Goal: Task Accomplishment & Management: Use online tool/utility

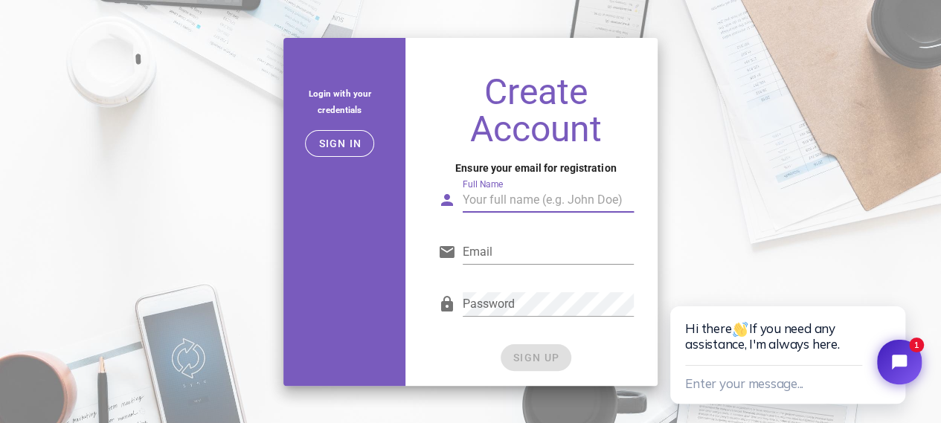
click at [474, 197] on input "Full Name" at bounding box center [548, 200] width 171 height 24
click at [507, 210] on input "Full Name" at bounding box center [548, 200] width 171 height 24
type input "Arman Khan"
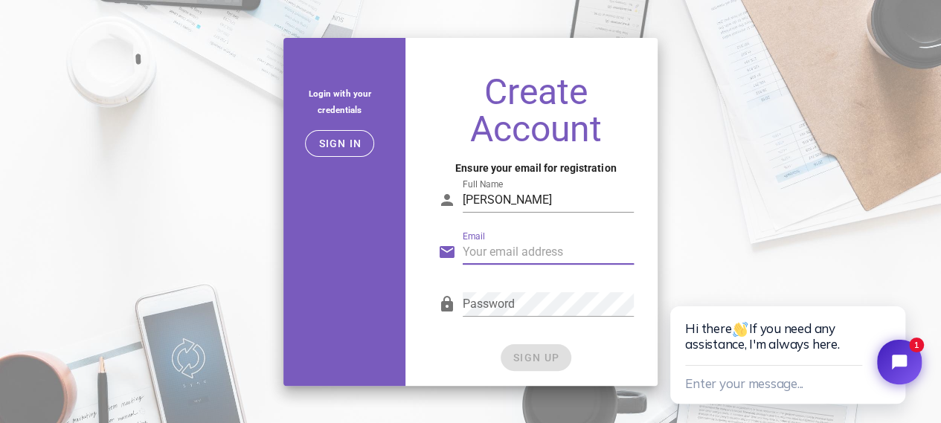
click at [502, 263] on input "Email" at bounding box center [548, 252] width 171 height 24
type input "pubgtoper5@gmail.com"
click at [542, 286] on div "Password" at bounding box center [536, 307] width 196 height 49
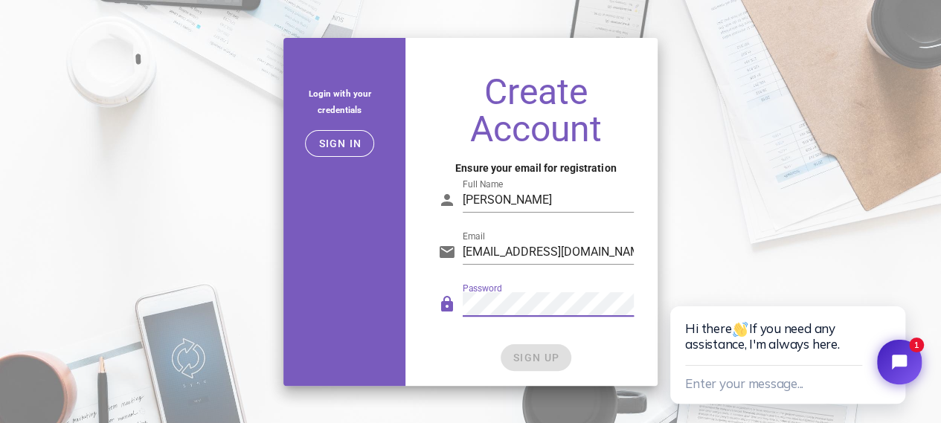
click at [447, 301] on icon at bounding box center [447, 304] width 18 height 18
click at [486, 300] on div "Password" at bounding box center [548, 304] width 171 height 24
click at [514, 360] on span "SIGN UP" at bounding box center [536, 358] width 47 height 12
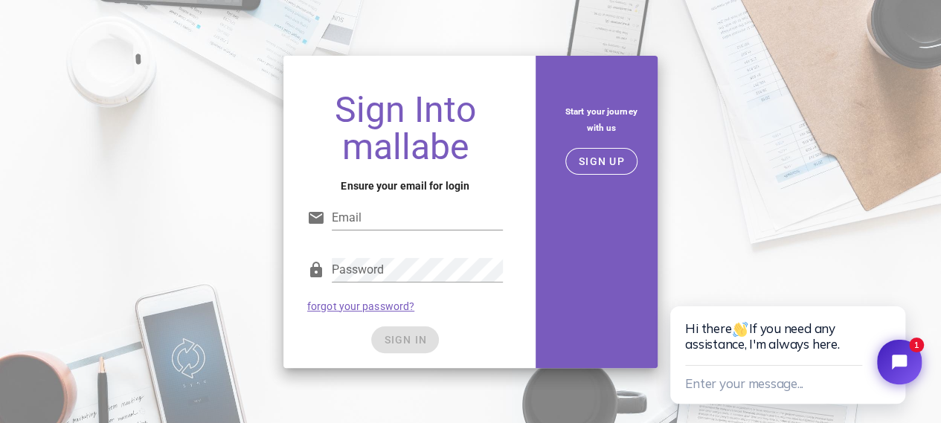
click at [497, 211] on input "Email" at bounding box center [417, 218] width 171 height 24
type input "pubgtoper5@gmail.com"
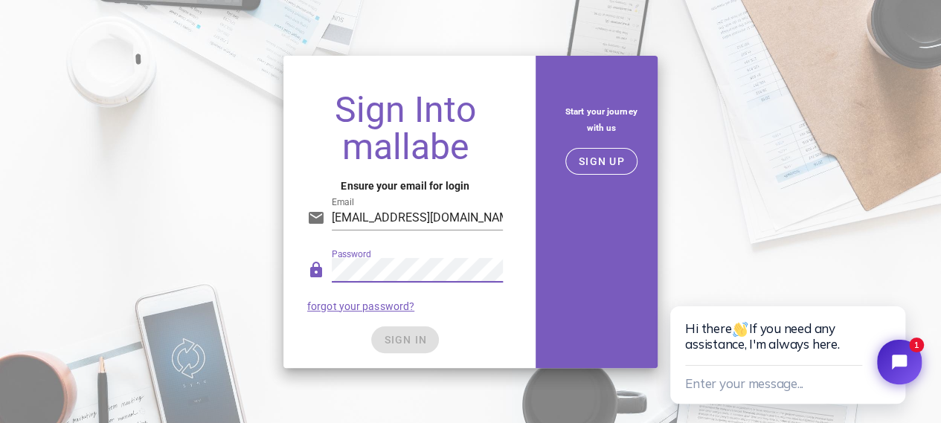
click at [343, 339] on div "SIGN IN" at bounding box center [405, 340] width 196 height 27
click at [393, 343] on span "SIGN IN" at bounding box center [405, 340] width 44 height 12
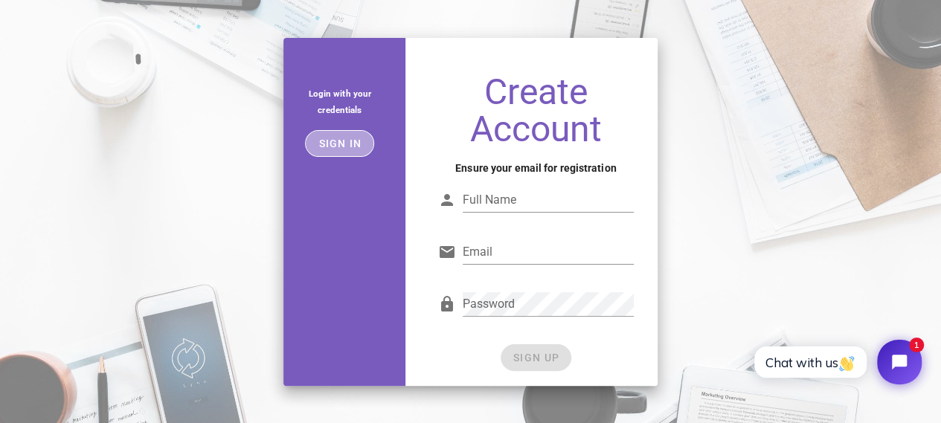
click at [350, 139] on span "Sign in" at bounding box center [340, 144] width 44 height 12
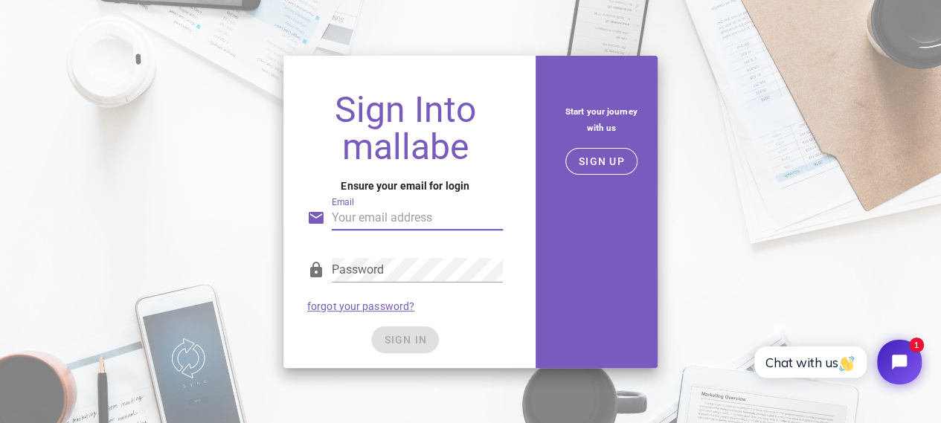
click at [406, 214] on input "Email" at bounding box center [417, 218] width 171 height 24
type input "pubgtoper5@gmail.com"
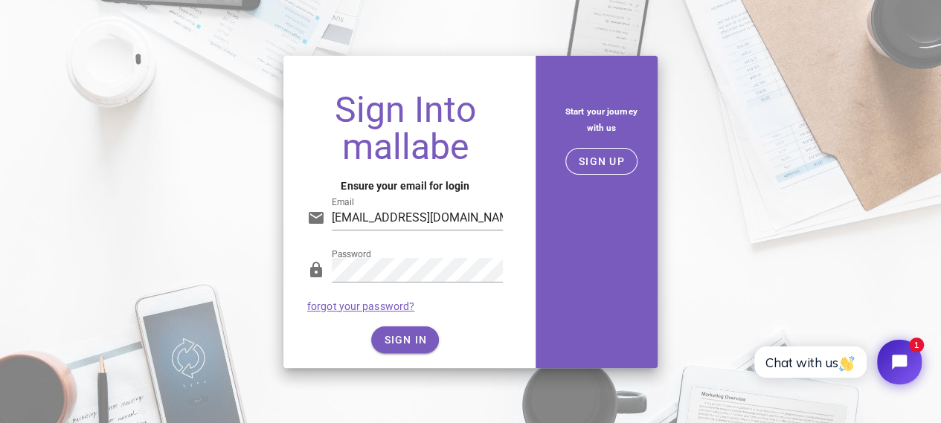
click at [348, 344] on div "SIGN IN" at bounding box center [405, 340] width 196 height 27
click at [397, 340] on span "SIGN IN" at bounding box center [405, 340] width 44 height 12
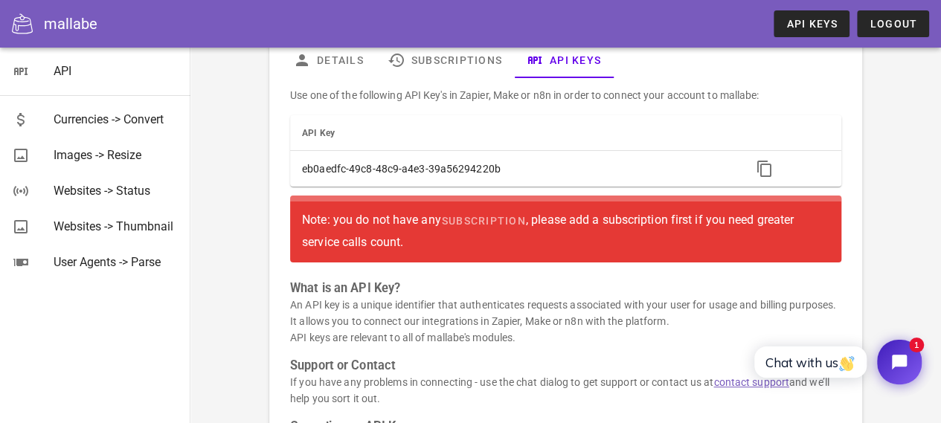
scroll to position [88, 0]
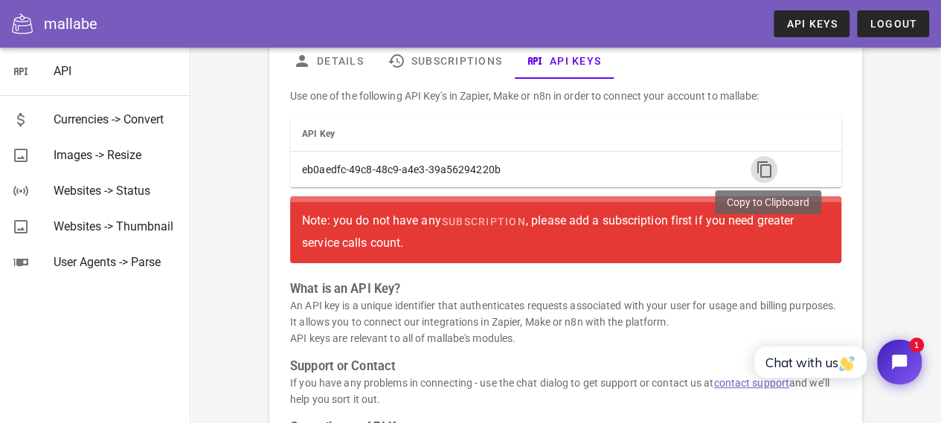
click at [767, 166] on icon "button" at bounding box center [764, 170] width 18 height 18
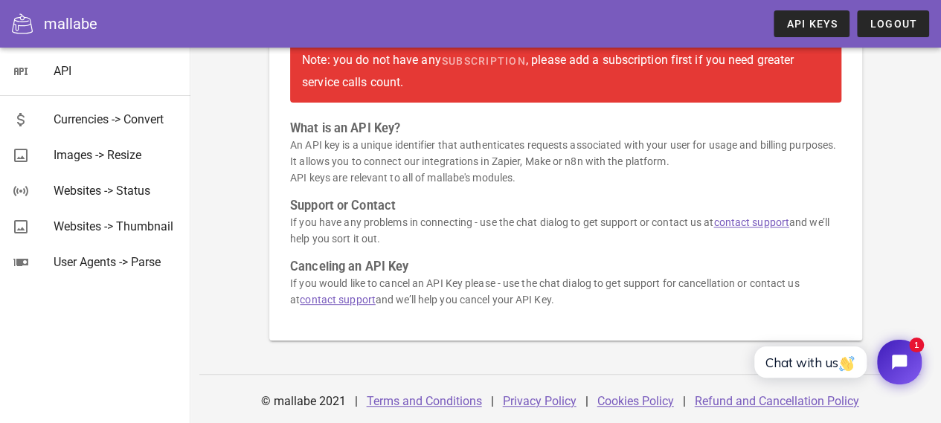
scroll to position [0, 0]
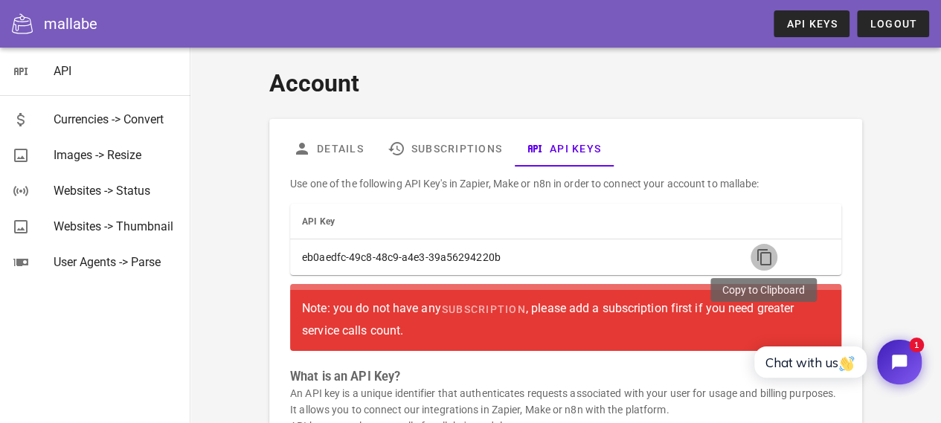
click at [763, 255] on icon "button" at bounding box center [764, 258] width 18 height 18
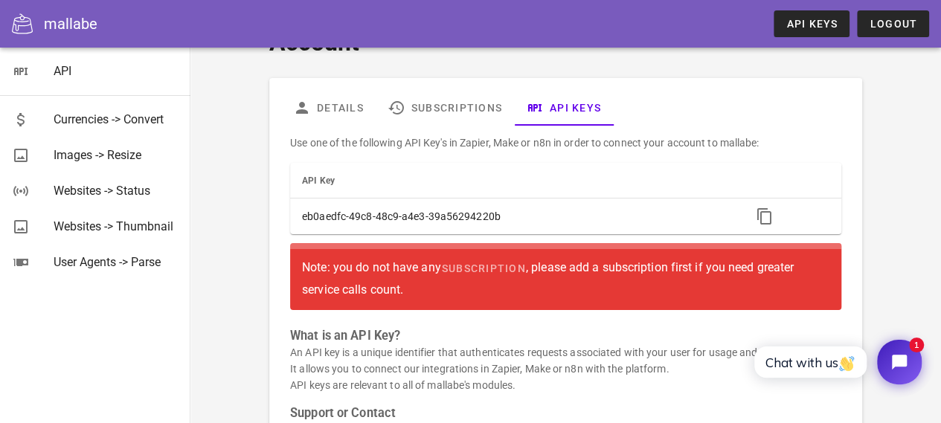
scroll to position [45, 0]
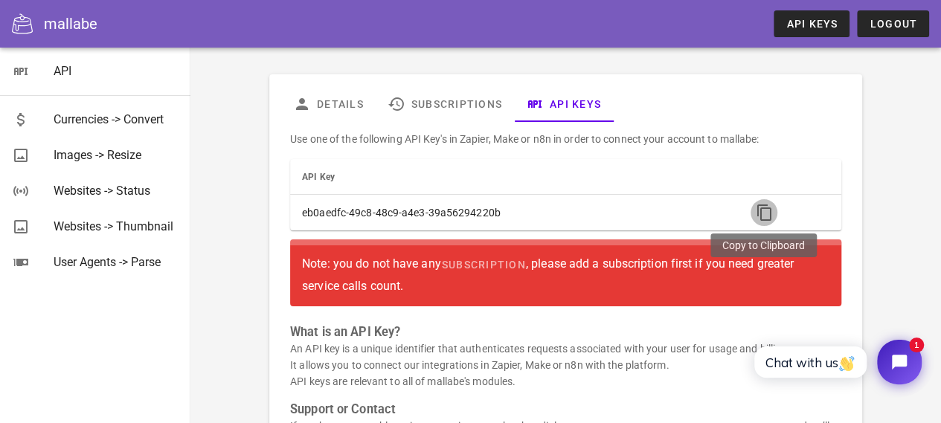
click at [759, 212] on icon "button" at bounding box center [764, 213] width 18 height 18
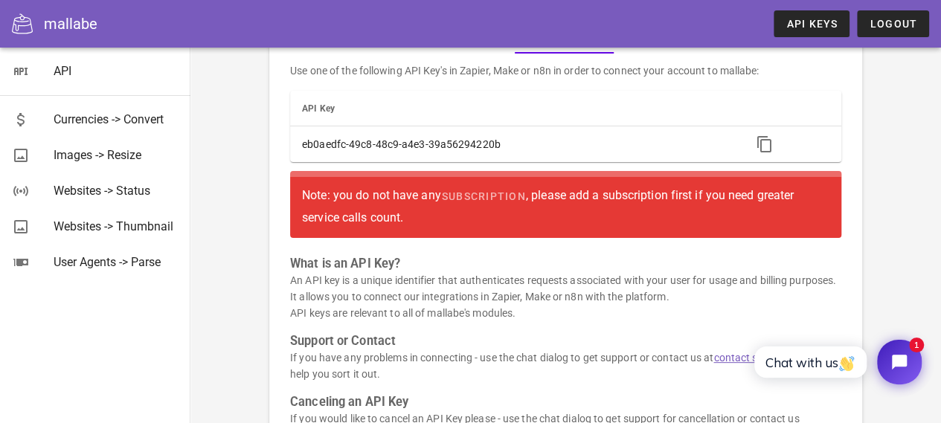
scroll to position [0, 0]
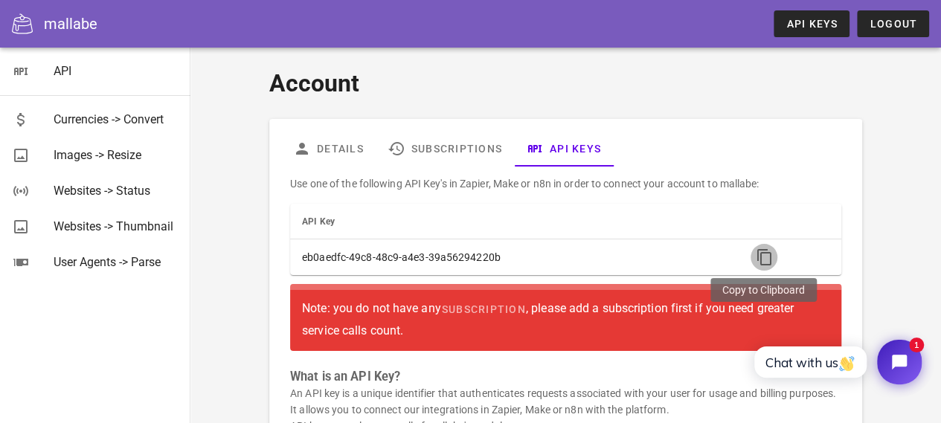
click at [768, 259] on icon "button" at bounding box center [764, 258] width 18 height 18
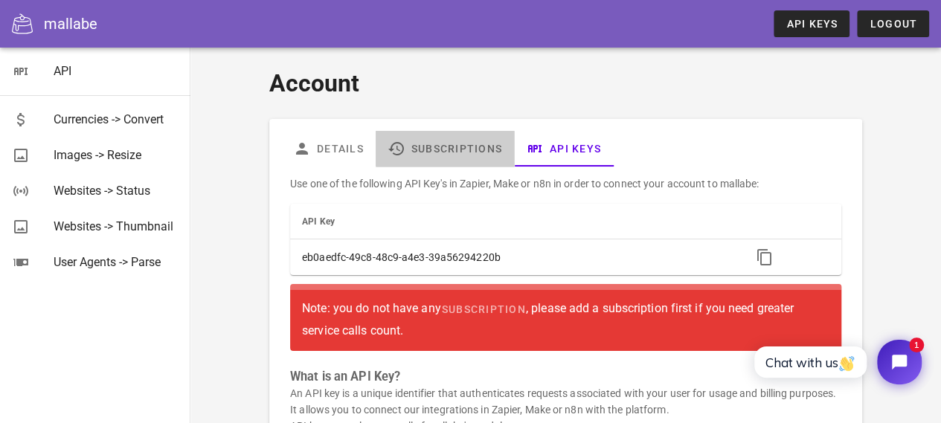
click at [408, 148] on link "Subscriptions" at bounding box center [445, 149] width 138 height 36
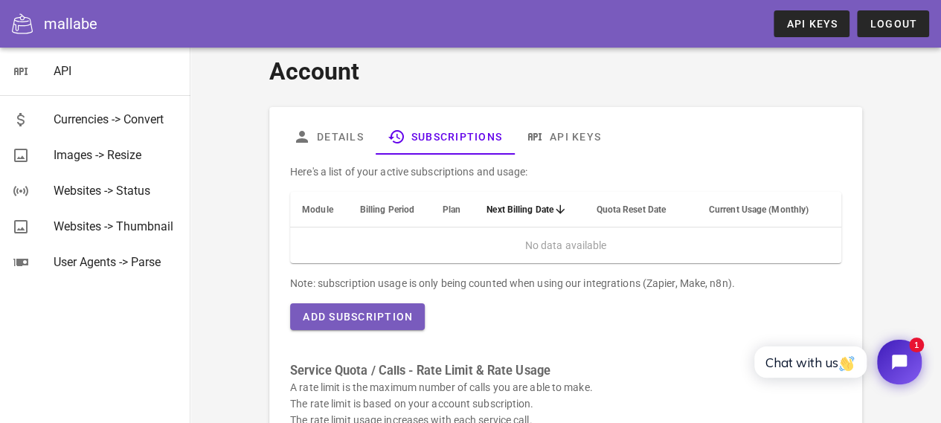
scroll to position [10, 0]
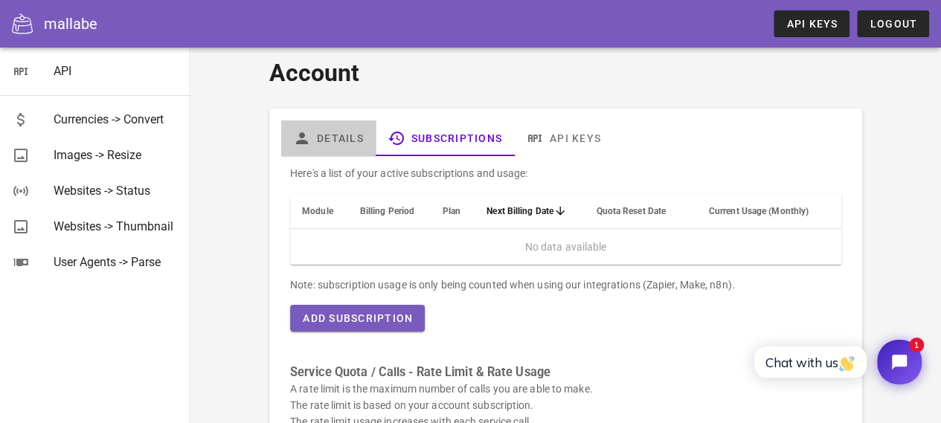
click at [337, 133] on link "Details" at bounding box center [328, 139] width 94 height 36
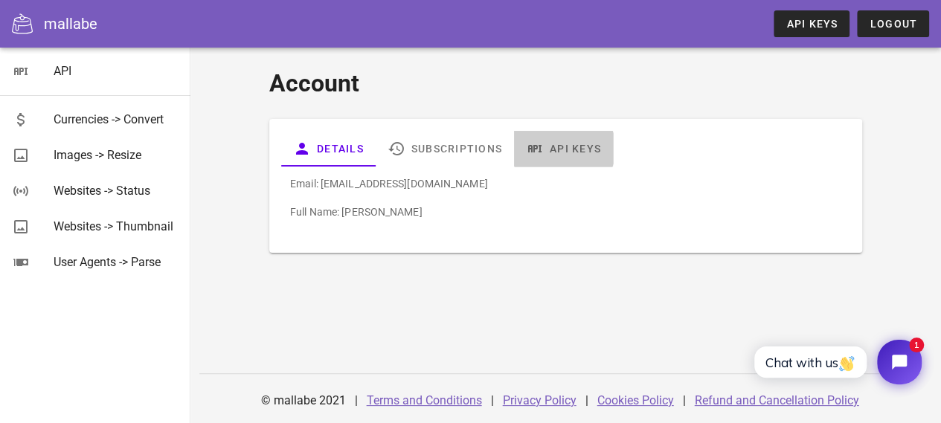
click at [551, 141] on link "API Keys" at bounding box center [563, 149] width 99 height 36
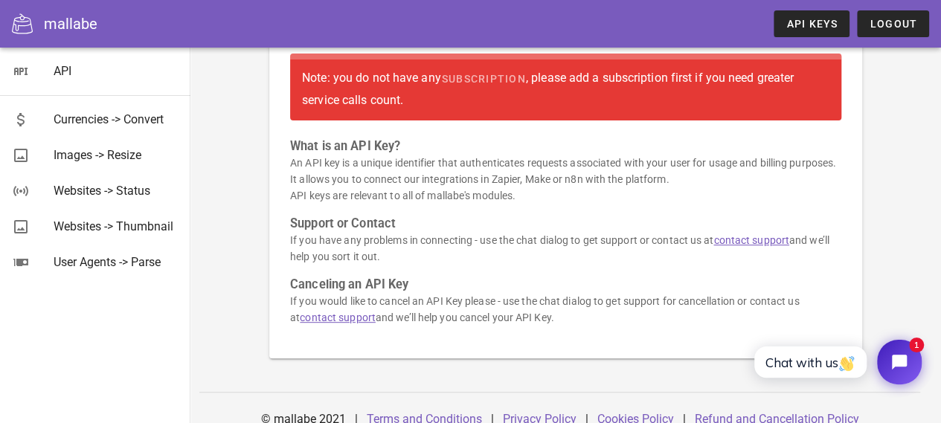
scroll to position [249, 0]
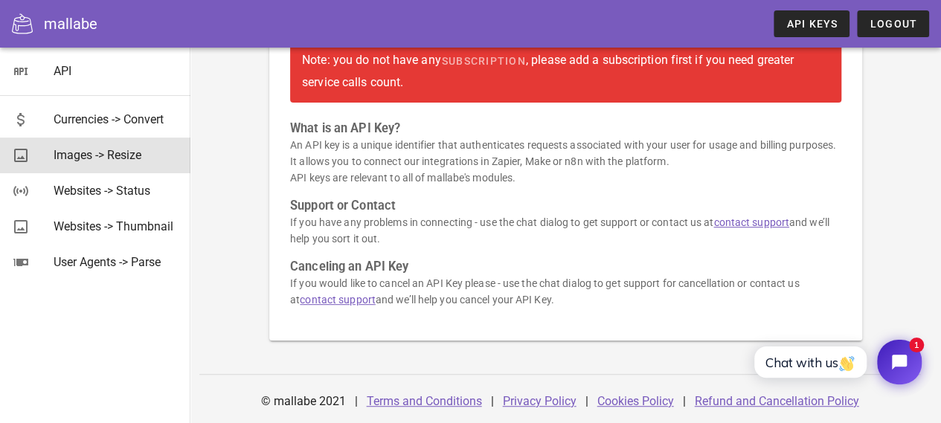
click at [90, 153] on div "Images -> Resize" at bounding box center [116, 155] width 125 height 14
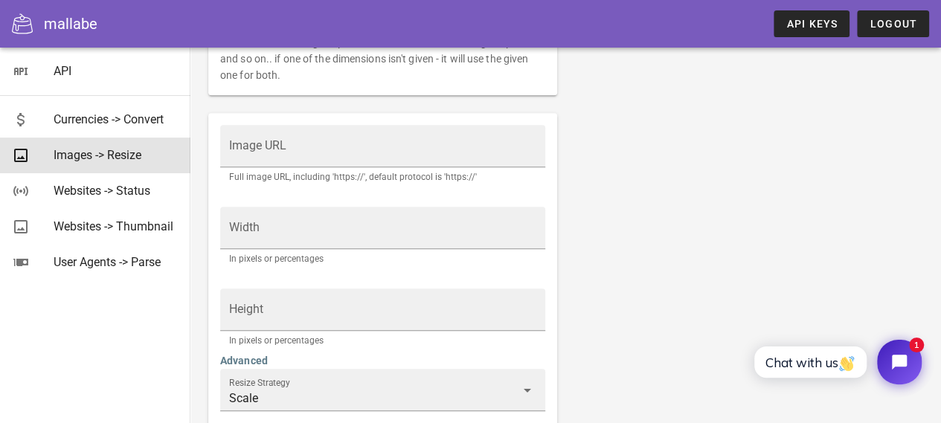
scroll to position [310, 0]
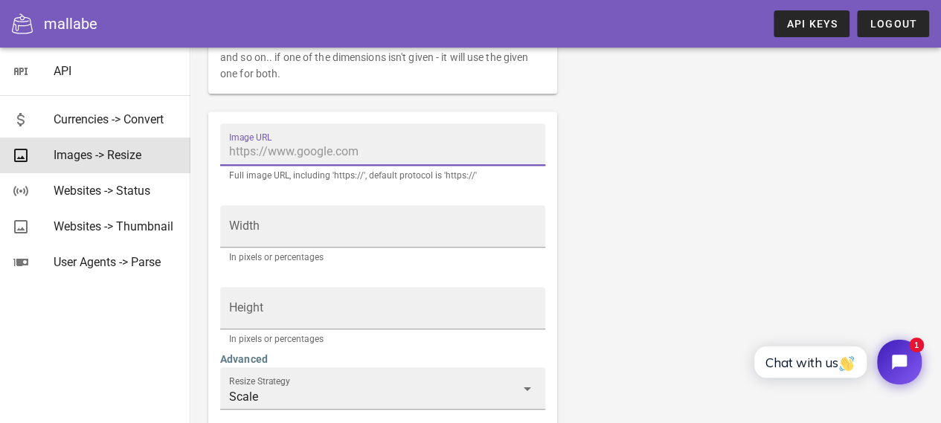
click at [301, 151] on input "Image URL" at bounding box center [382, 152] width 307 height 24
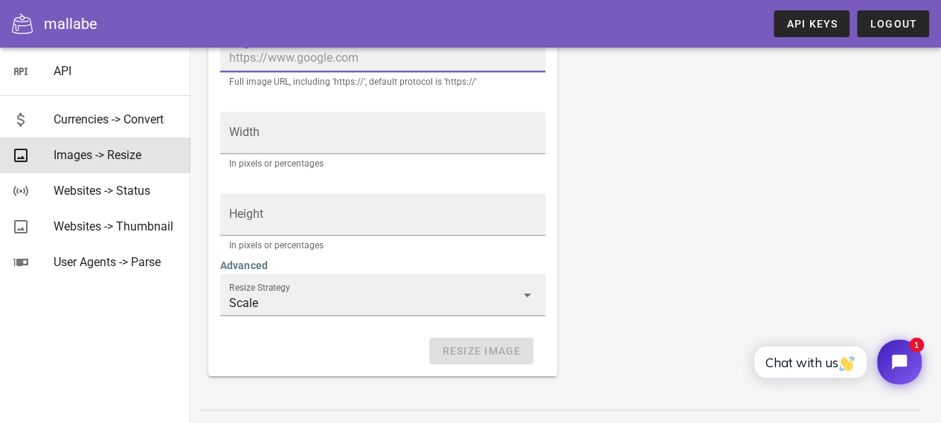
scroll to position [414, 0]
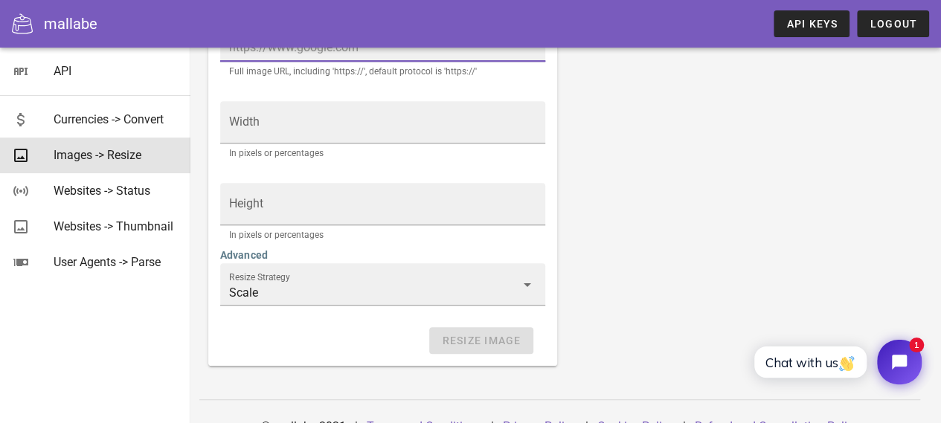
click at [409, 278] on div "Resize Strategy Scale" at bounding box center [382, 284] width 307 height 42
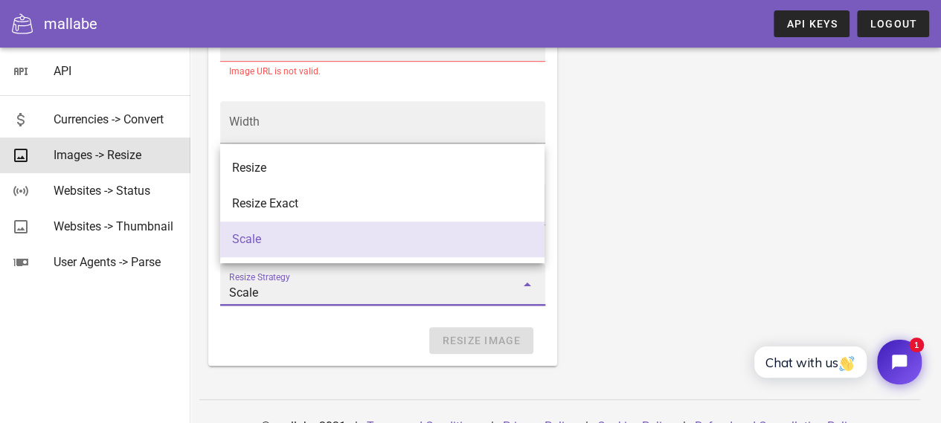
click at [586, 175] on div "Resize an image. Note: The image needs to be publicly accessible and not under …" at bounding box center [565, 27] width 733 height 696
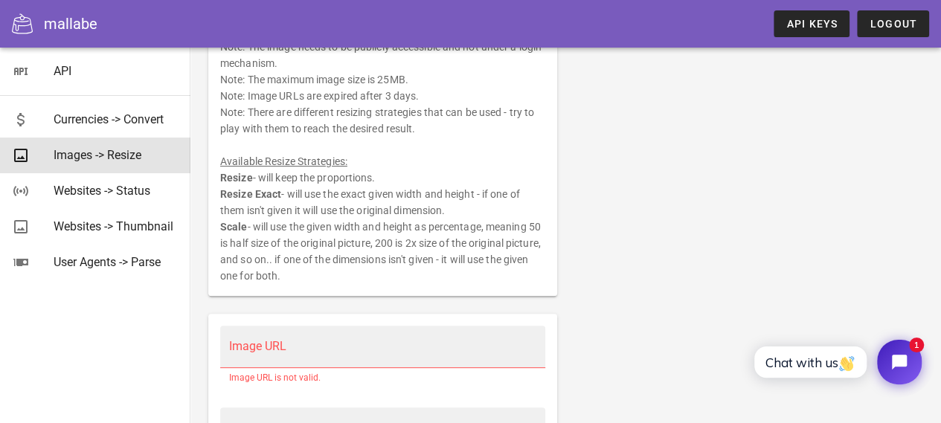
scroll to position [0, 0]
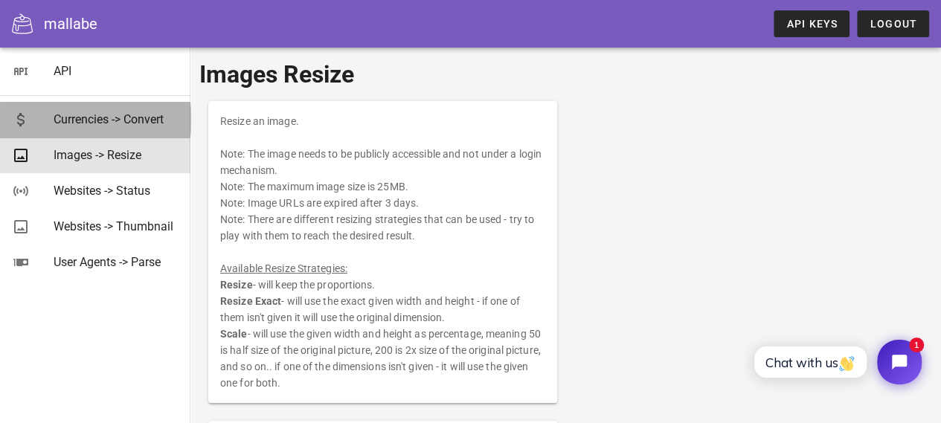
click at [106, 112] on div "Currencies -> Convert" at bounding box center [116, 119] width 125 height 14
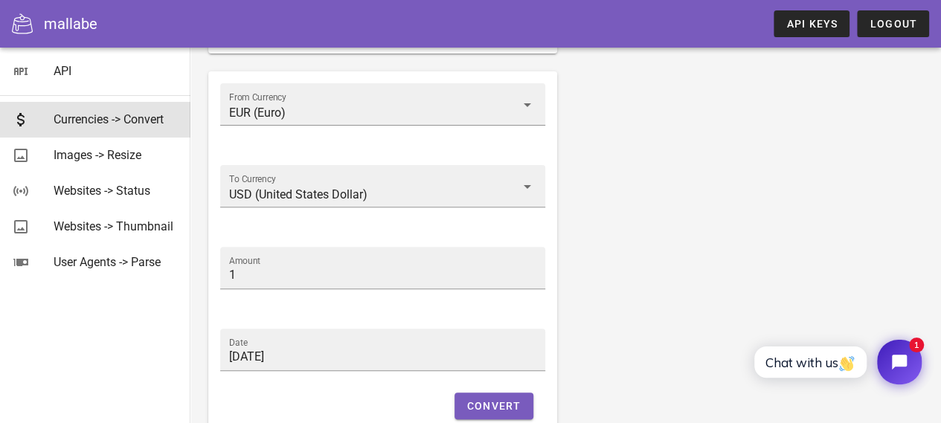
scroll to position [155, 0]
click at [356, 199] on input "USD (United States Dollar)" at bounding box center [372, 194] width 286 height 24
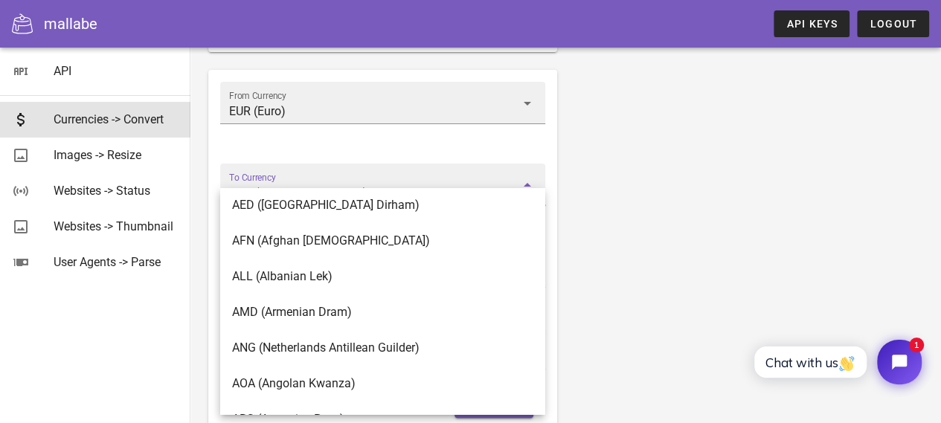
scroll to position [0, 0]
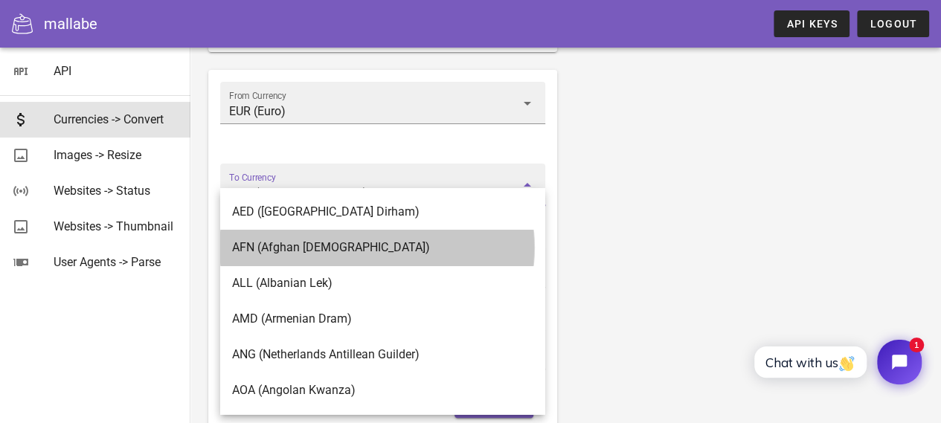
click at [387, 240] on div "AFN (Afghan Afghani)" at bounding box center [382, 247] width 301 height 14
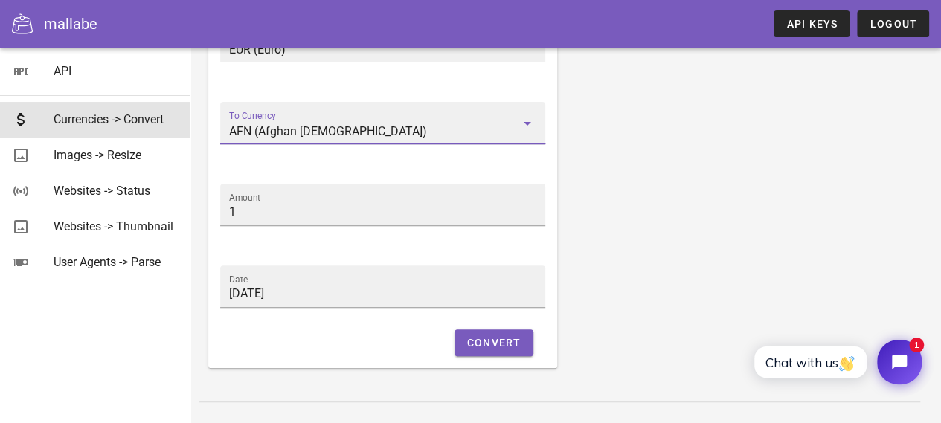
scroll to position [244, 0]
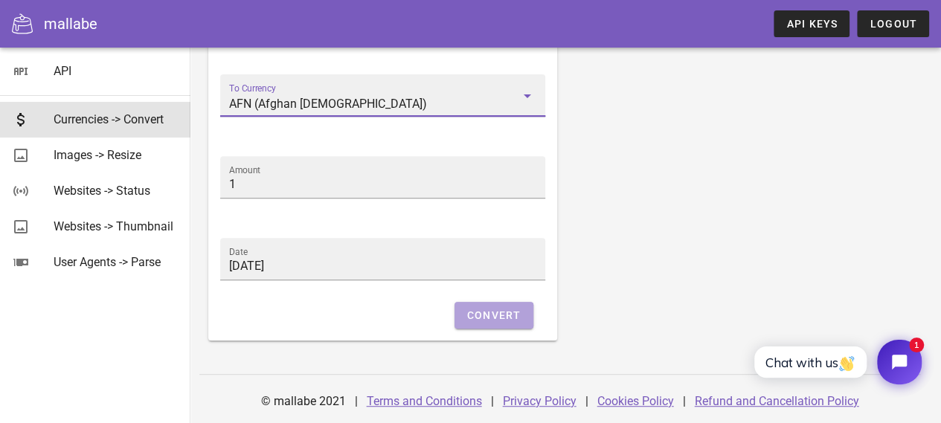
click at [475, 311] on span "Convert" at bounding box center [494, 316] width 55 height 12
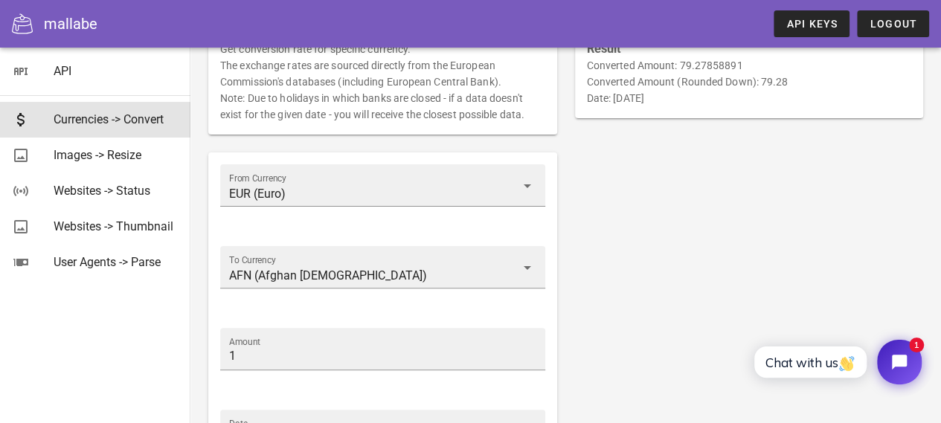
scroll to position [73, 0]
click at [521, 260] on icon at bounding box center [528, 267] width 18 height 18
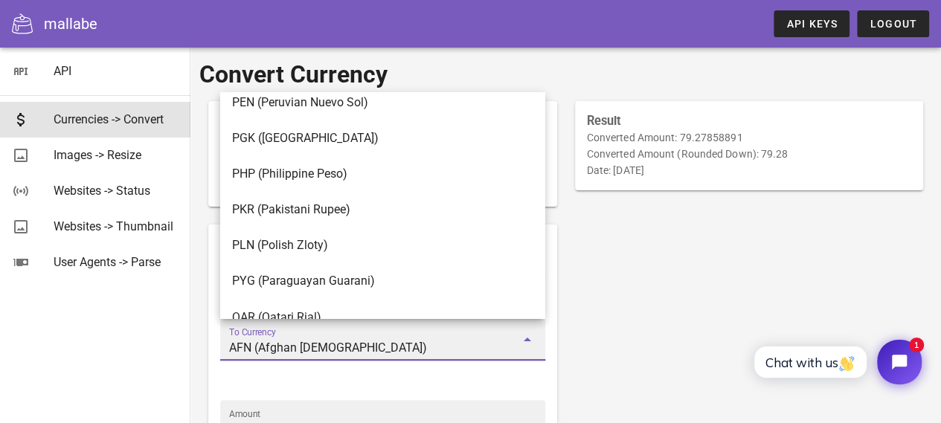
scroll to position [4013, 0]
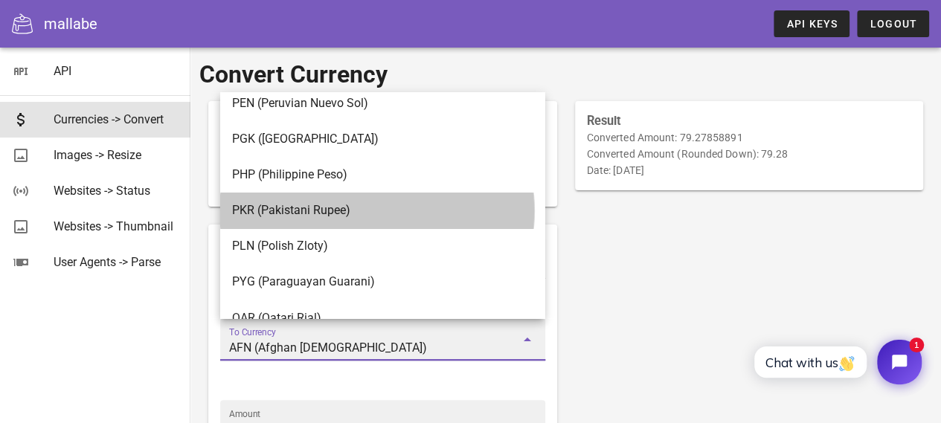
click at [365, 207] on div "PKR (Pakistani Rupee)" at bounding box center [382, 210] width 301 height 14
type input "PKR (Pakistani Rupee)"
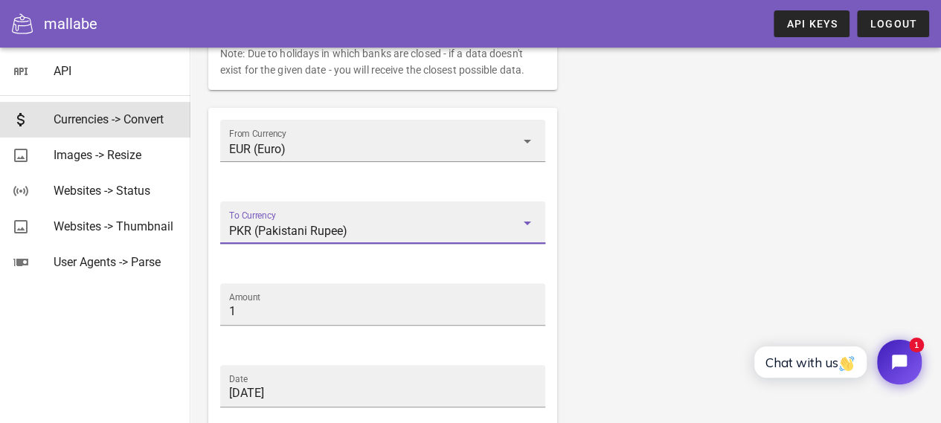
scroll to position [244, 0]
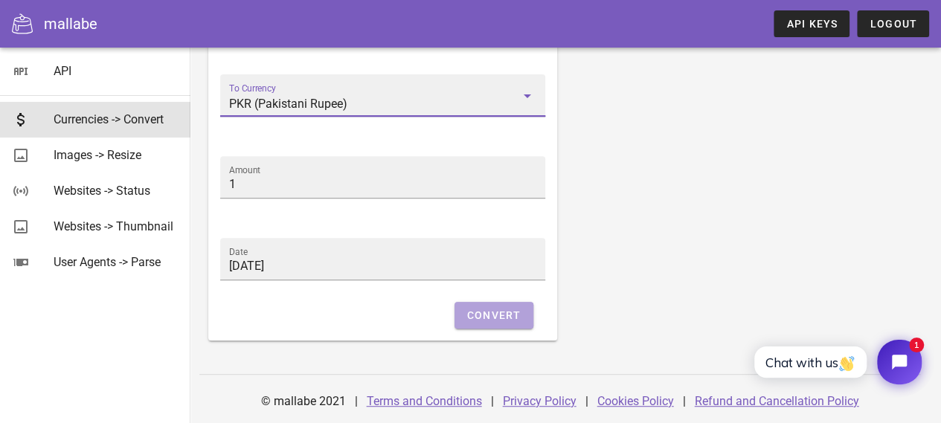
click at [490, 310] on span "Convert" at bounding box center [494, 316] width 55 height 12
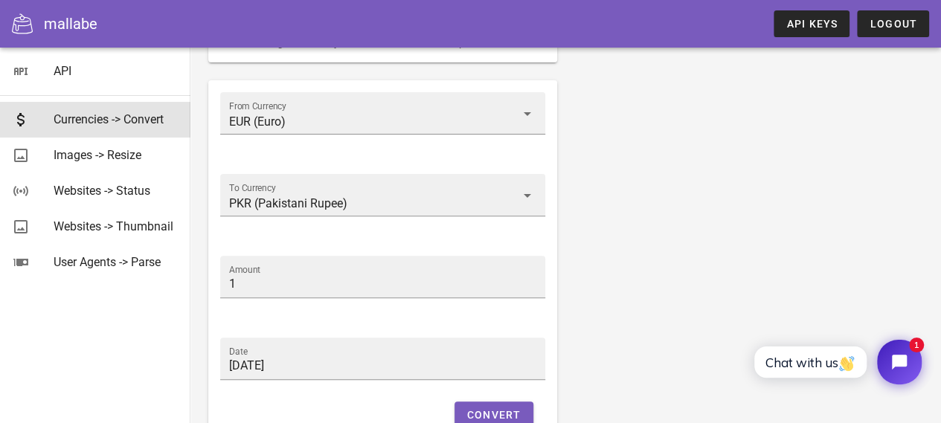
scroll to position [0, 0]
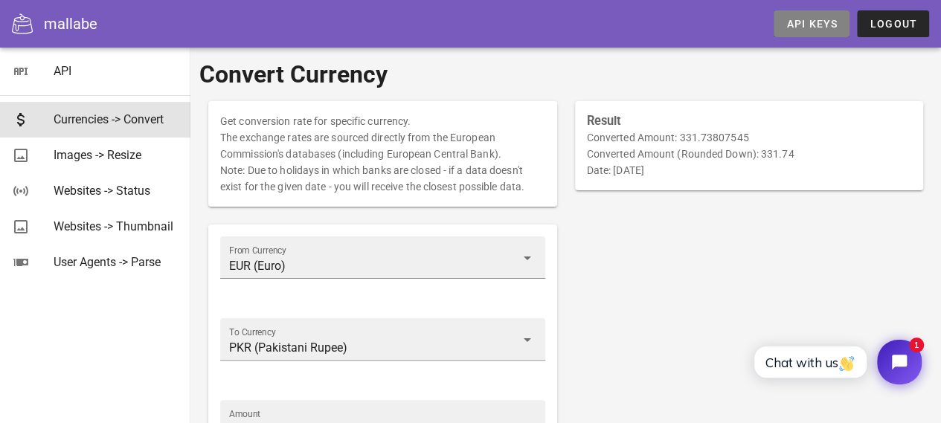
click at [794, 30] on link "API Keys" at bounding box center [812, 23] width 76 height 27
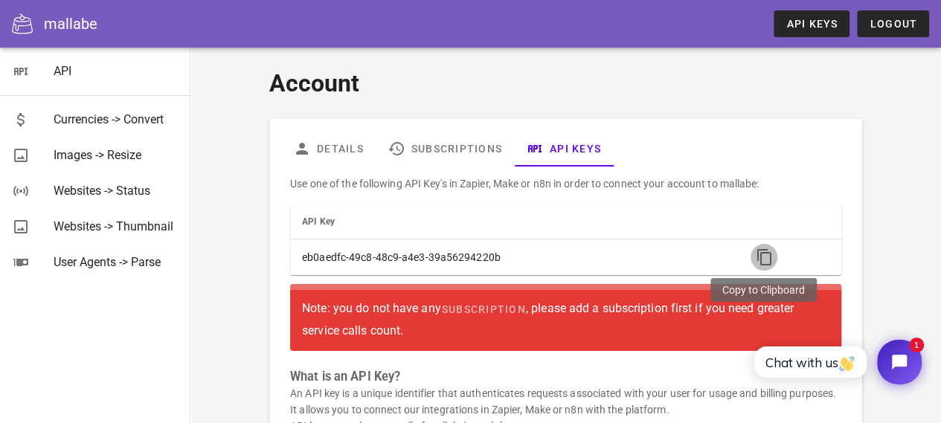
click at [763, 252] on icon "button" at bounding box center [764, 258] width 18 height 18
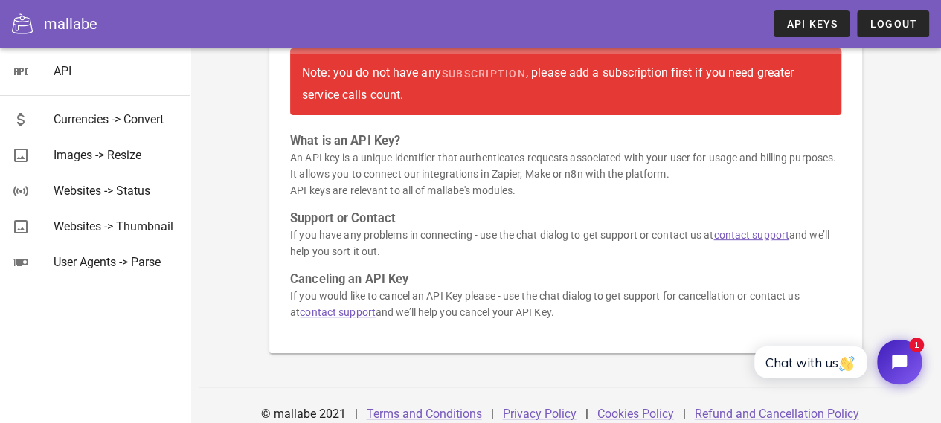
scroll to position [249, 0]
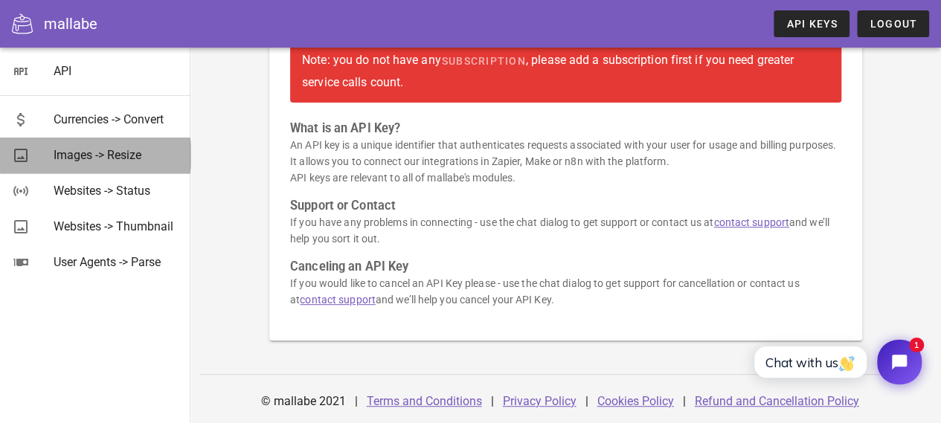
click at [57, 153] on div "Images -> Resize" at bounding box center [116, 155] width 125 height 14
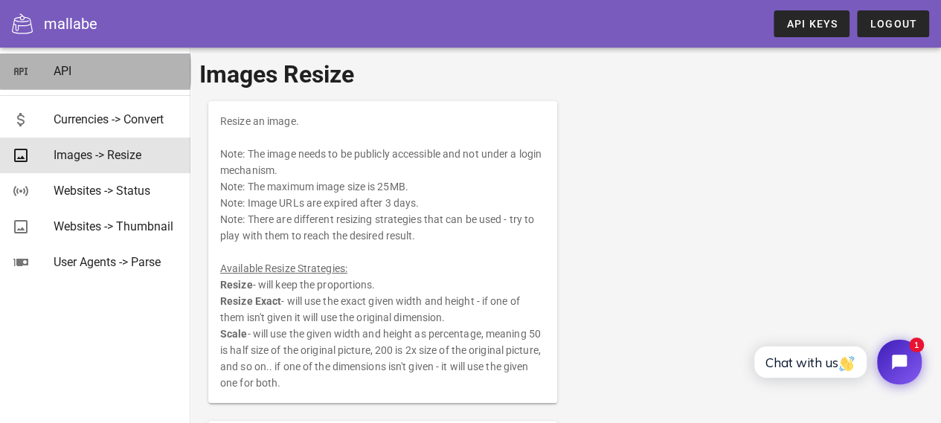
click at [69, 77] on div "API" at bounding box center [116, 71] width 125 height 14
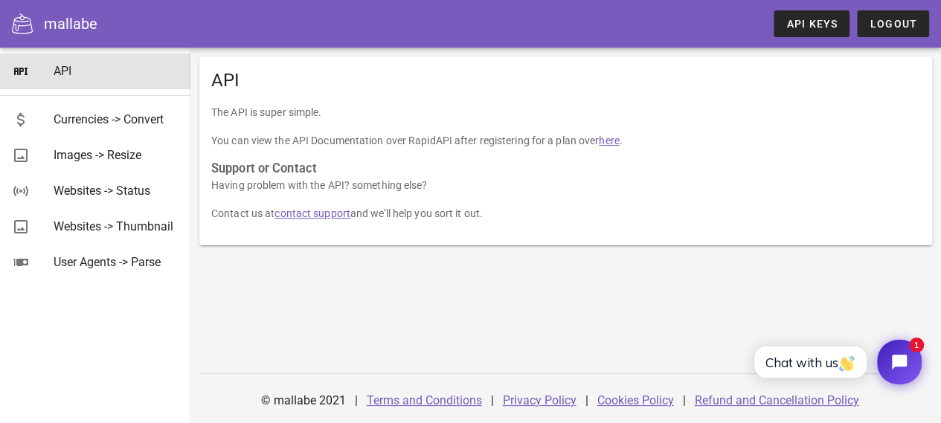
click at [613, 143] on link "here" at bounding box center [609, 141] width 20 height 12
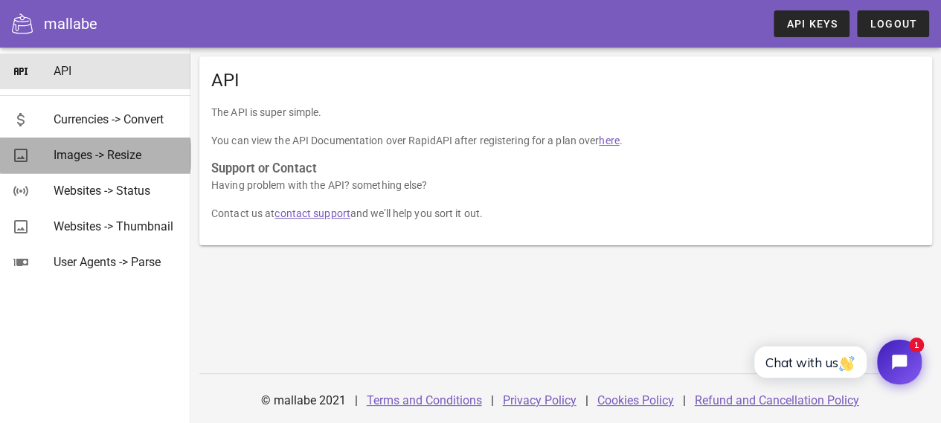
click at [61, 154] on div "Images -> Resize" at bounding box center [116, 155] width 125 height 14
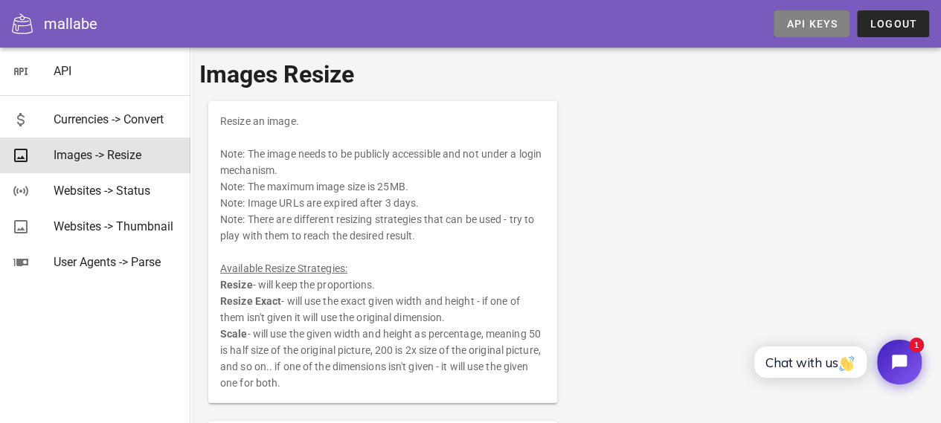
click at [778, 14] on link "API Keys" at bounding box center [812, 23] width 76 height 27
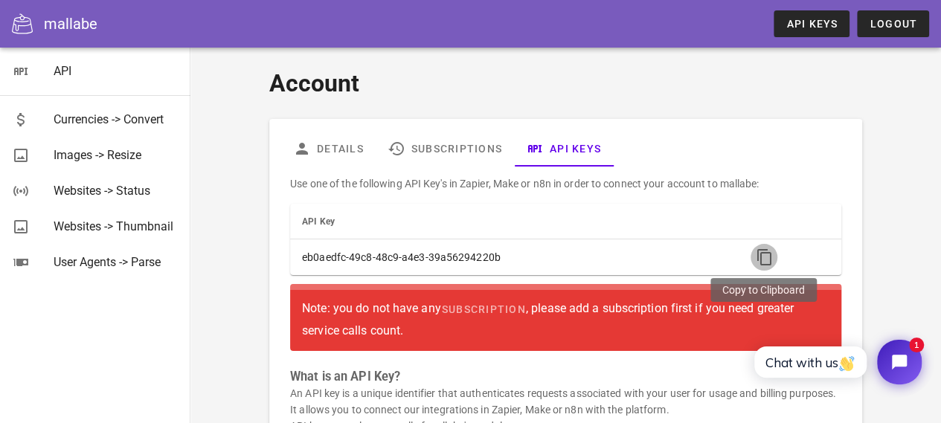
click at [763, 249] on icon "button" at bounding box center [764, 258] width 18 height 18
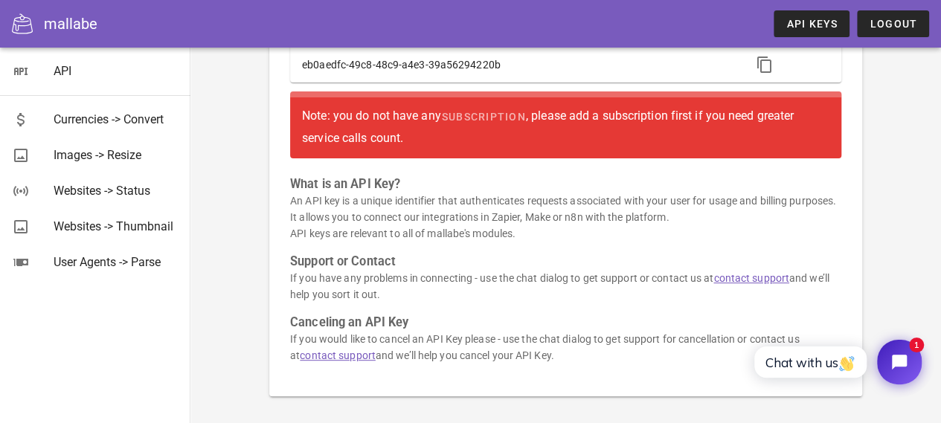
scroll to position [194, 0]
